Goal: Task Accomplishment & Management: Manage account settings

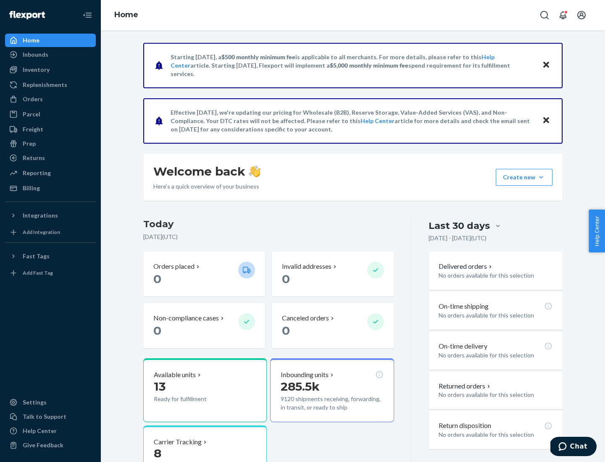
click at [541, 177] on button "Create new Create new inbound Create new order Create new product" at bounding box center [523, 177] width 57 height 17
click at [29, 144] on div "Prep" at bounding box center [29, 143] width 13 height 8
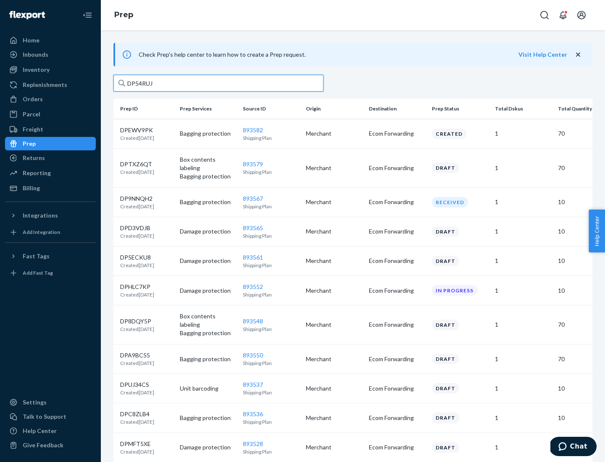
type input "DP54RUJL"
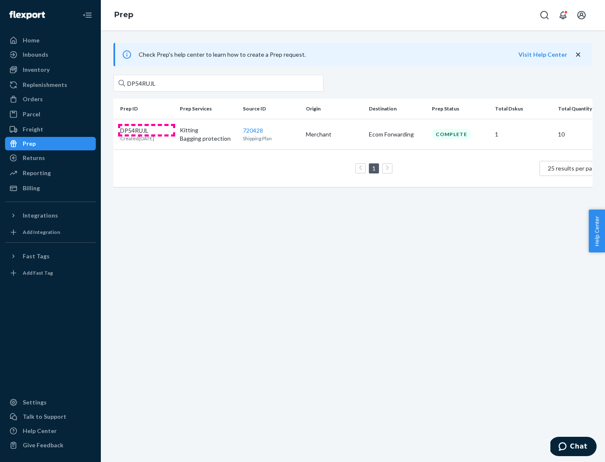
click at [147, 130] on p "DP54RUJL" at bounding box center [137, 130] width 34 height 8
